Goal: Task Accomplishment & Management: Complete application form

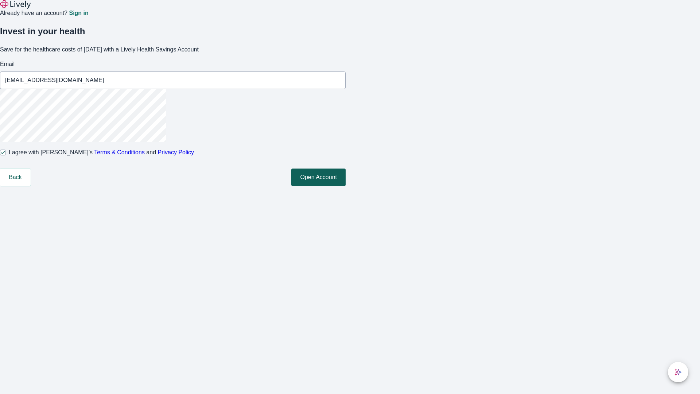
click at [346, 186] on button "Open Account" at bounding box center [318, 178] width 54 height 18
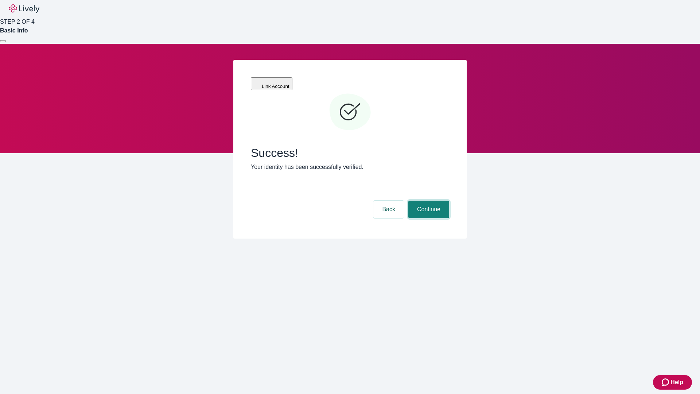
click at [428, 201] on button "Continue" at bounding box center [429, 210] width 41 height 18
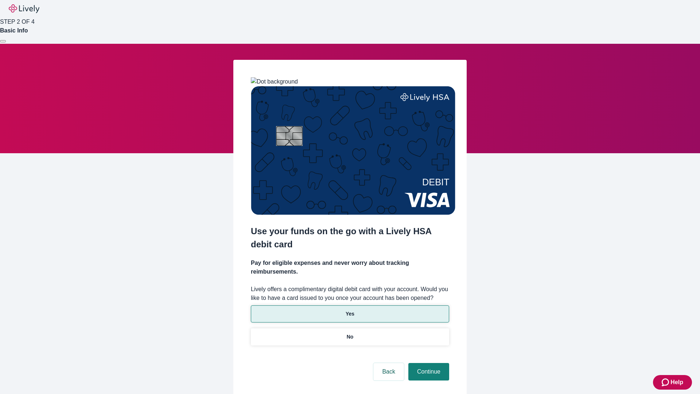
click at [350, 310] on p "Yes" at bounding box center [350, 314] width 9 height 8
click at [428, 363] on button "Continue" at bounding box center [429, 372] width 41 height 18
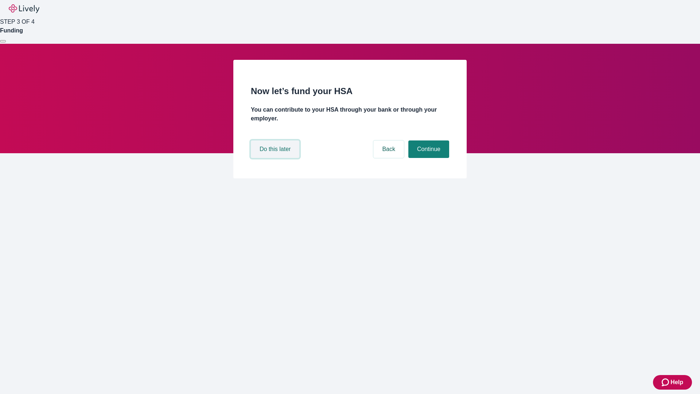
click at [276, 158] on button "Do this later" at bounding box center [275, 149] width 49 height 18
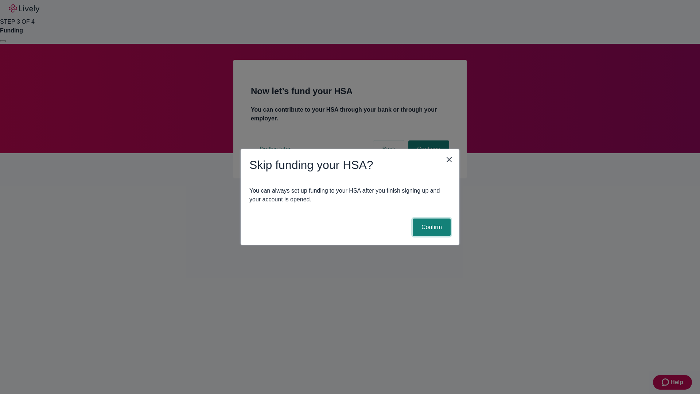
click at [431, 227] on button "Confirm" at bounding box center [432, 228] width 38 height 18
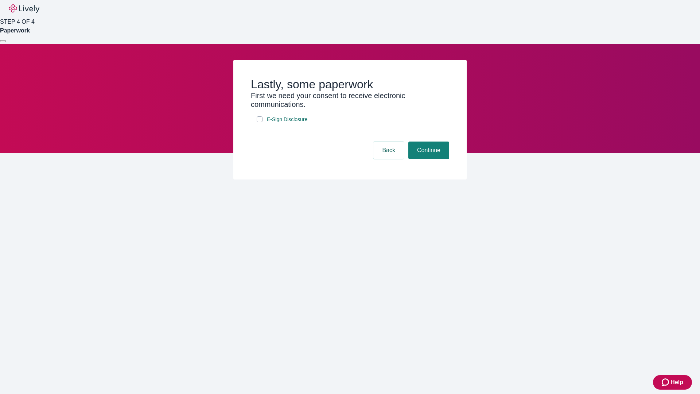
click at [260, 122] on input "E-Sign Disclosure" at bounding box center [260, 119] width 6 height 6
checkbox input "true"
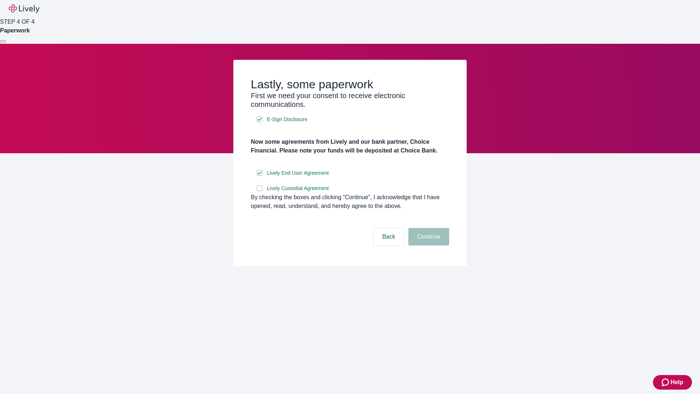
click at [260, 191] on input "Lively Custodial Agreement" at bounding box center [260, 188] width 6 height 6
checkbox input "true"
click at [428, 246] on button "Continue" at bounding box center [429, 237] width 41 height 18
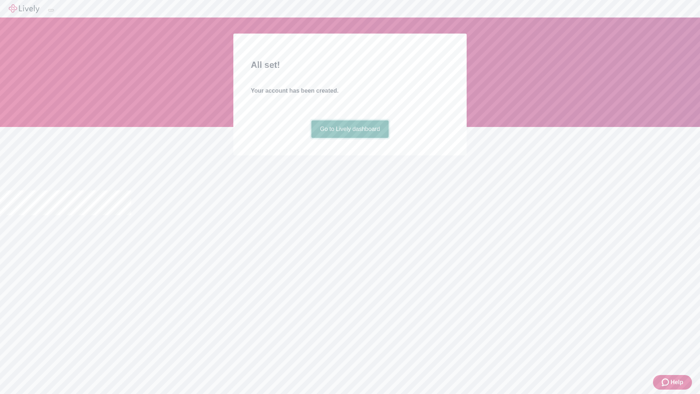
click at [350, 138] on link "Go to Lively dashboard" at bounding box center [351, 129] width 78 height 18
